Goal: Information Seeking & Learning: Check status

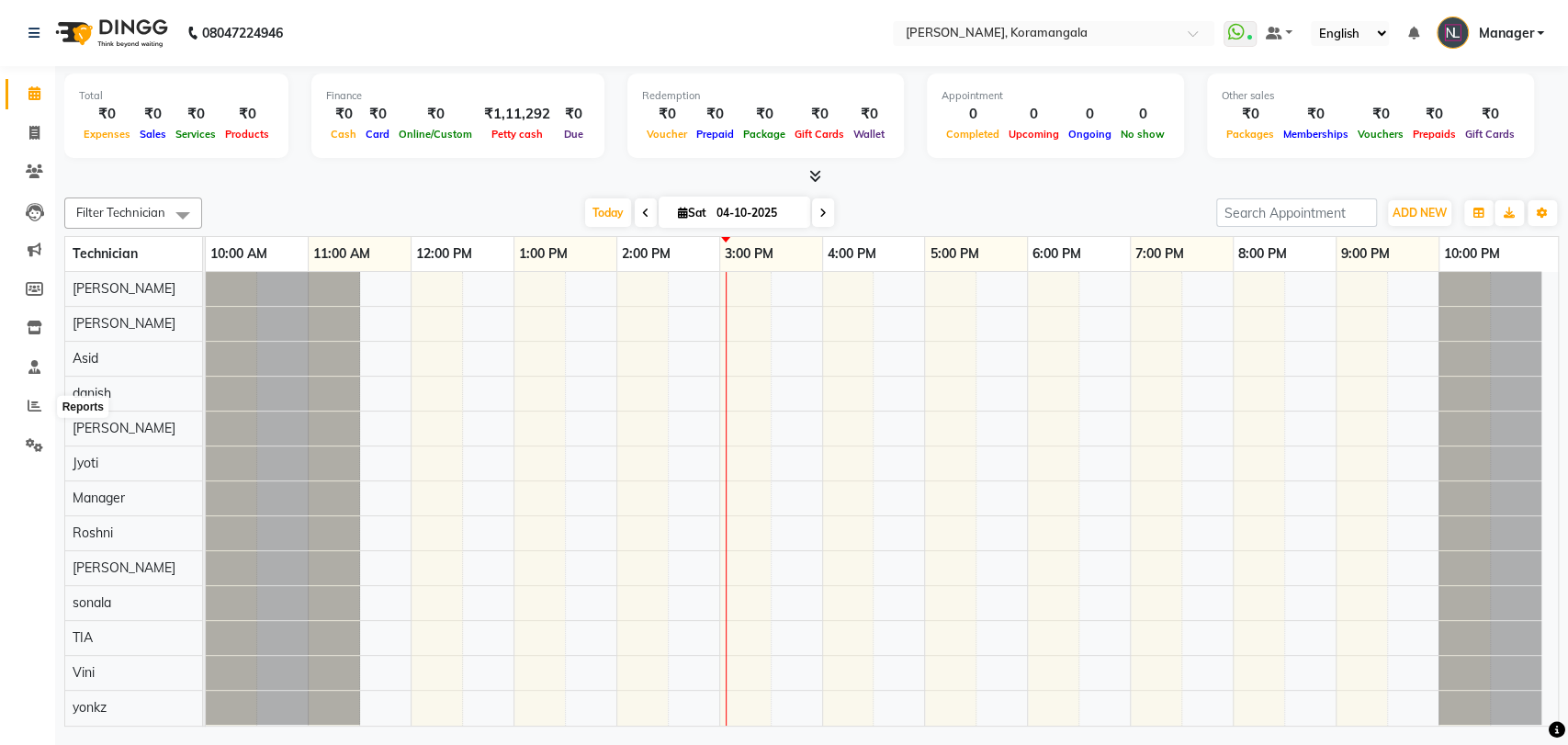
click at [40, 398] on span at bounding box center [34, 407] width 32 height 21
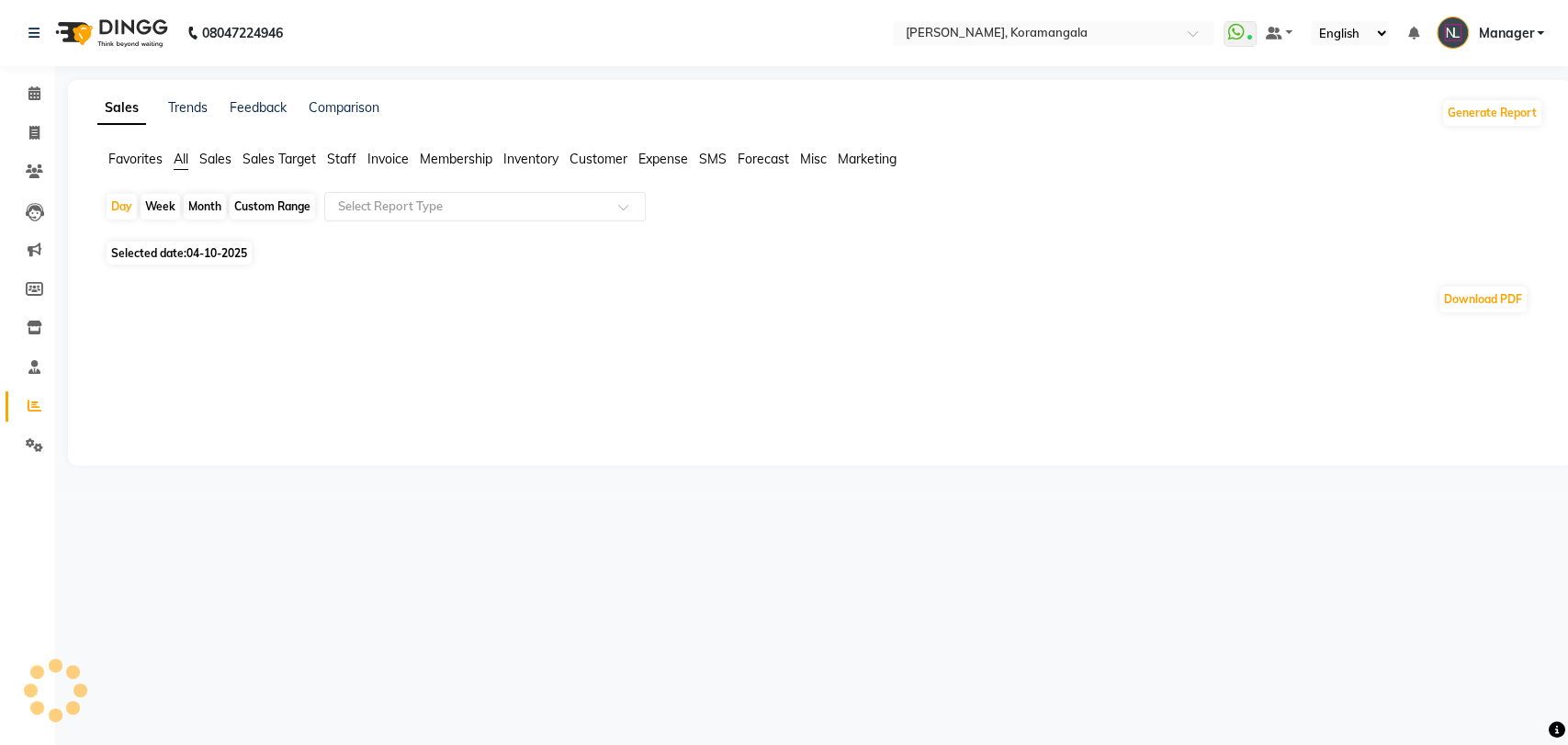
click at [347, 156] on span "Staff" at bounding box center [342, 159] width 30 height 17
click at [201, 206] on div "Month" at bounding box center [205, 207] width 43 height 26
select select "10"
select select "2025"
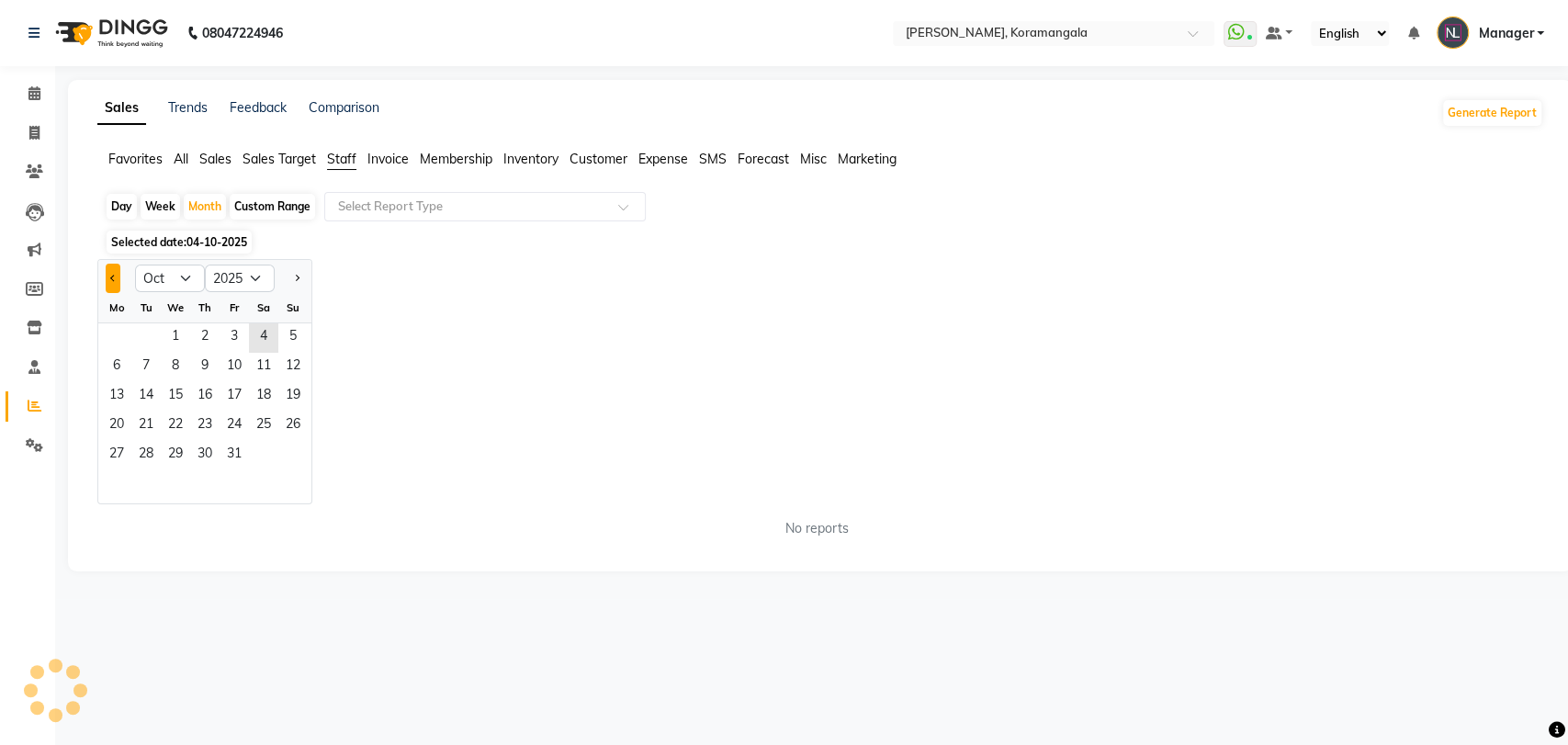
click at [109, 283] on button "Previous month" at bounding box center [113, 278] width 15 height 30
select select "9"
click at [114, 330] on span "1" at bounding box center [116, 338] width 30 height 30
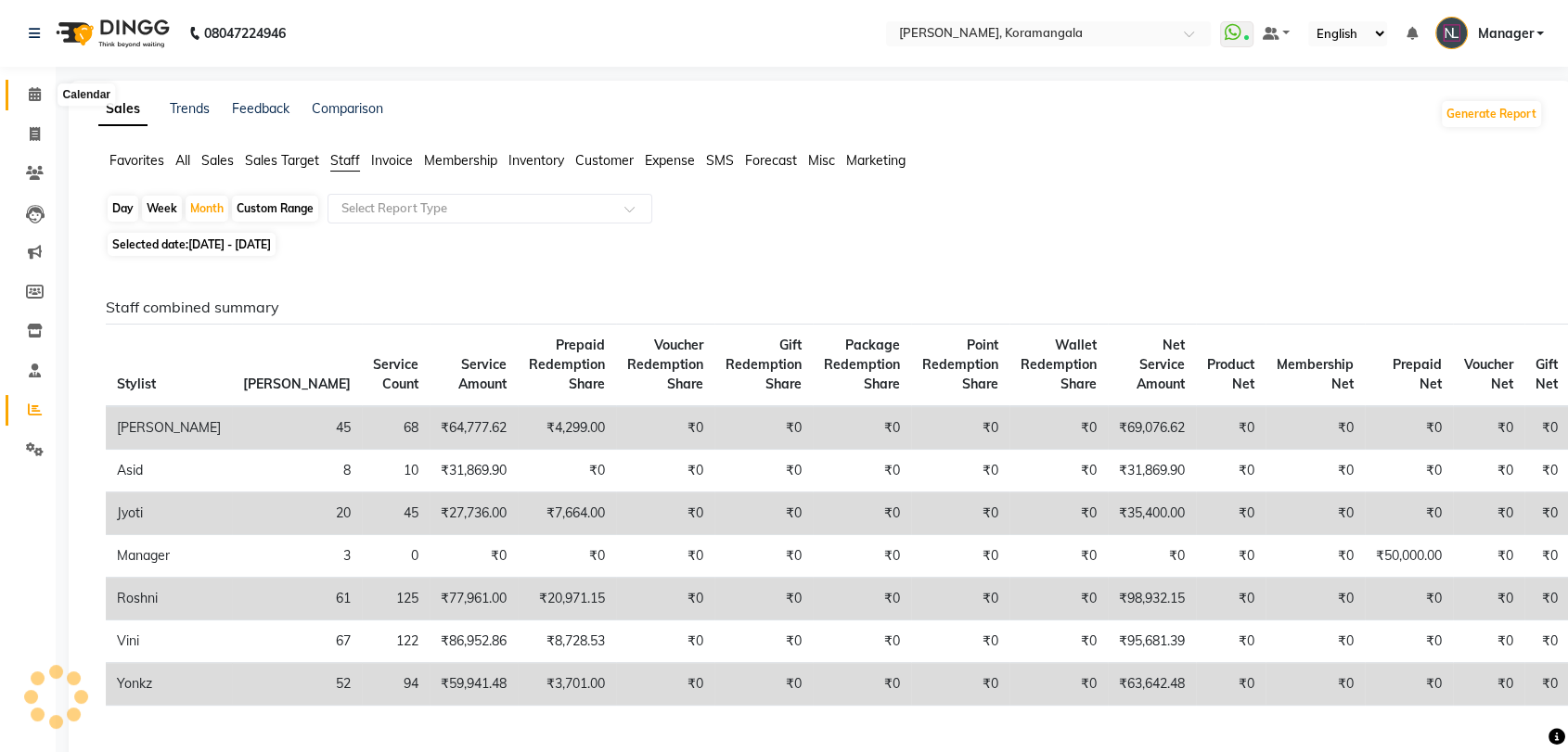
click at [25, 101] on span at bounding box center [35, 94] width 33 height 21
